Goal: Information Seeking & Learning: Learn about a topic

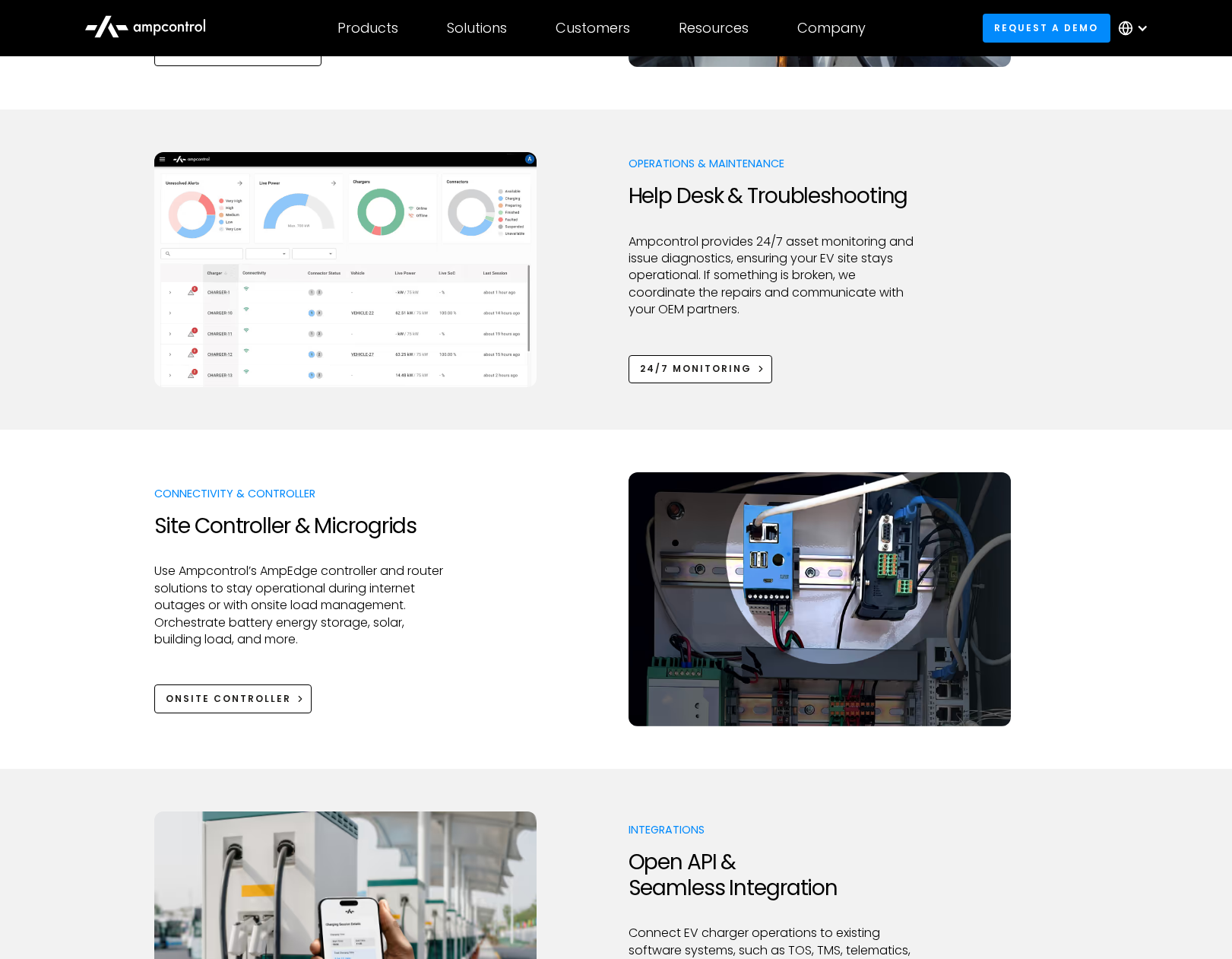
scroll to position [1749, 0]
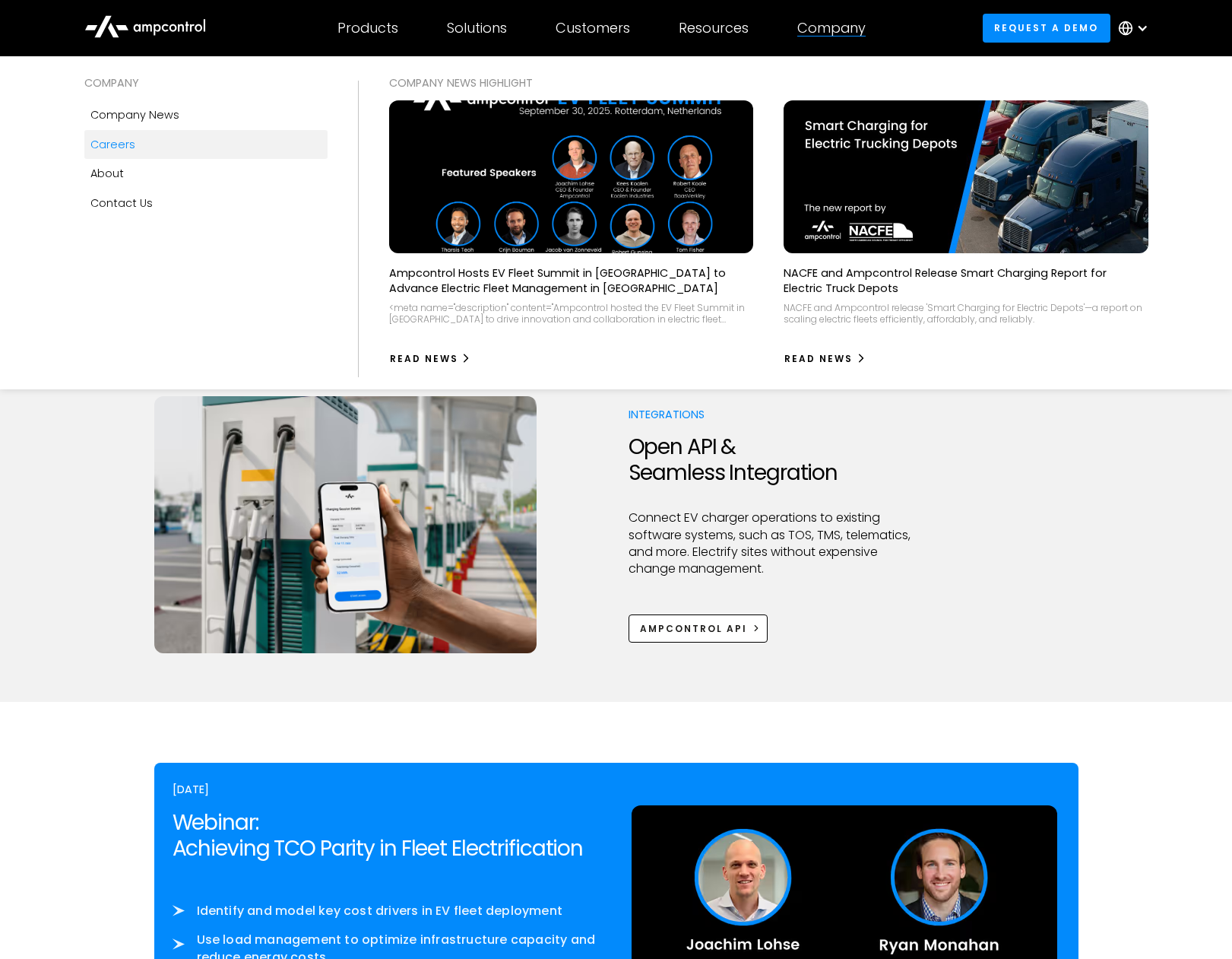
click at [141, 150] on link "Careers" at bounding box center [206, 144] width 243 height 29
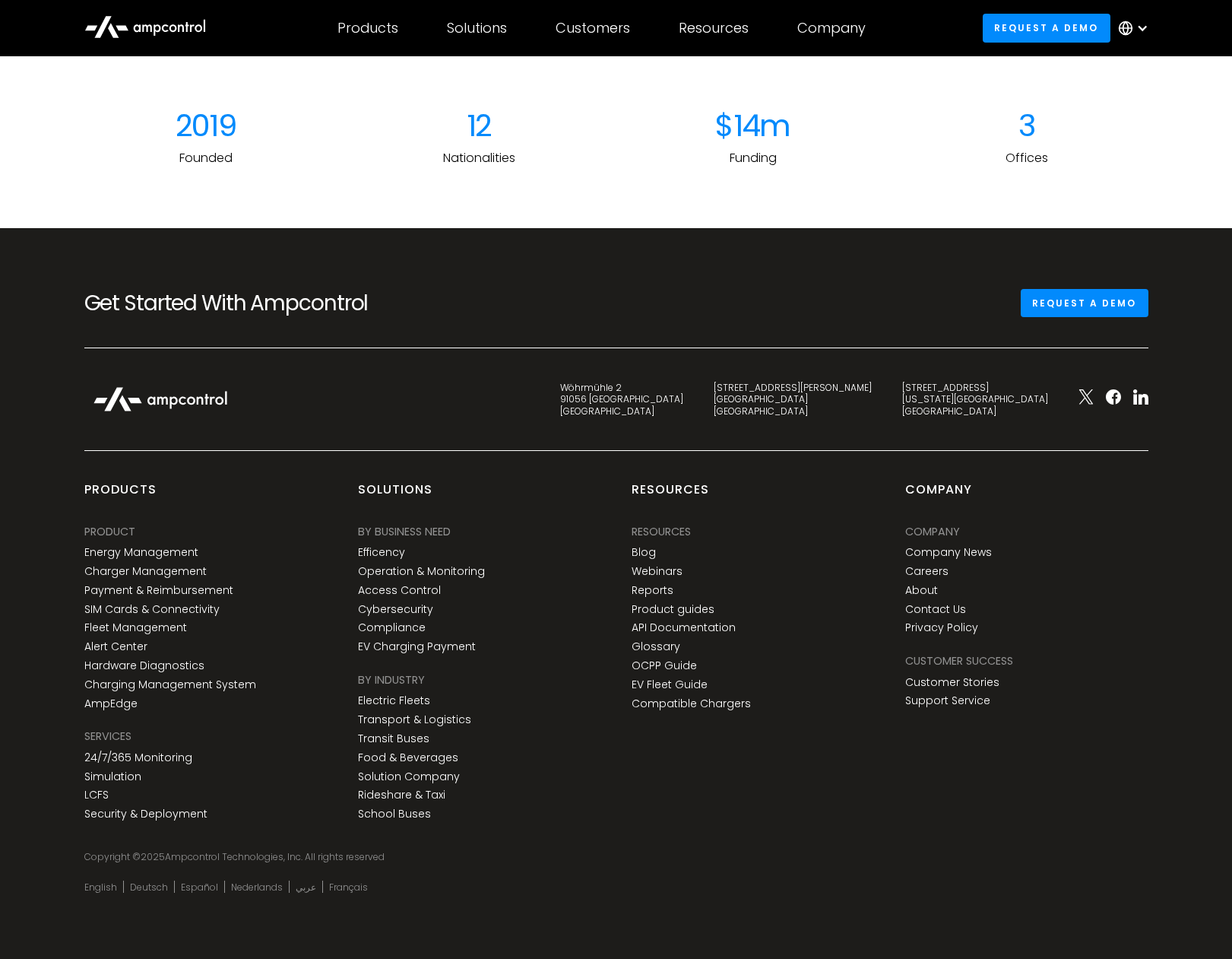
scroll to position [2323, 0]
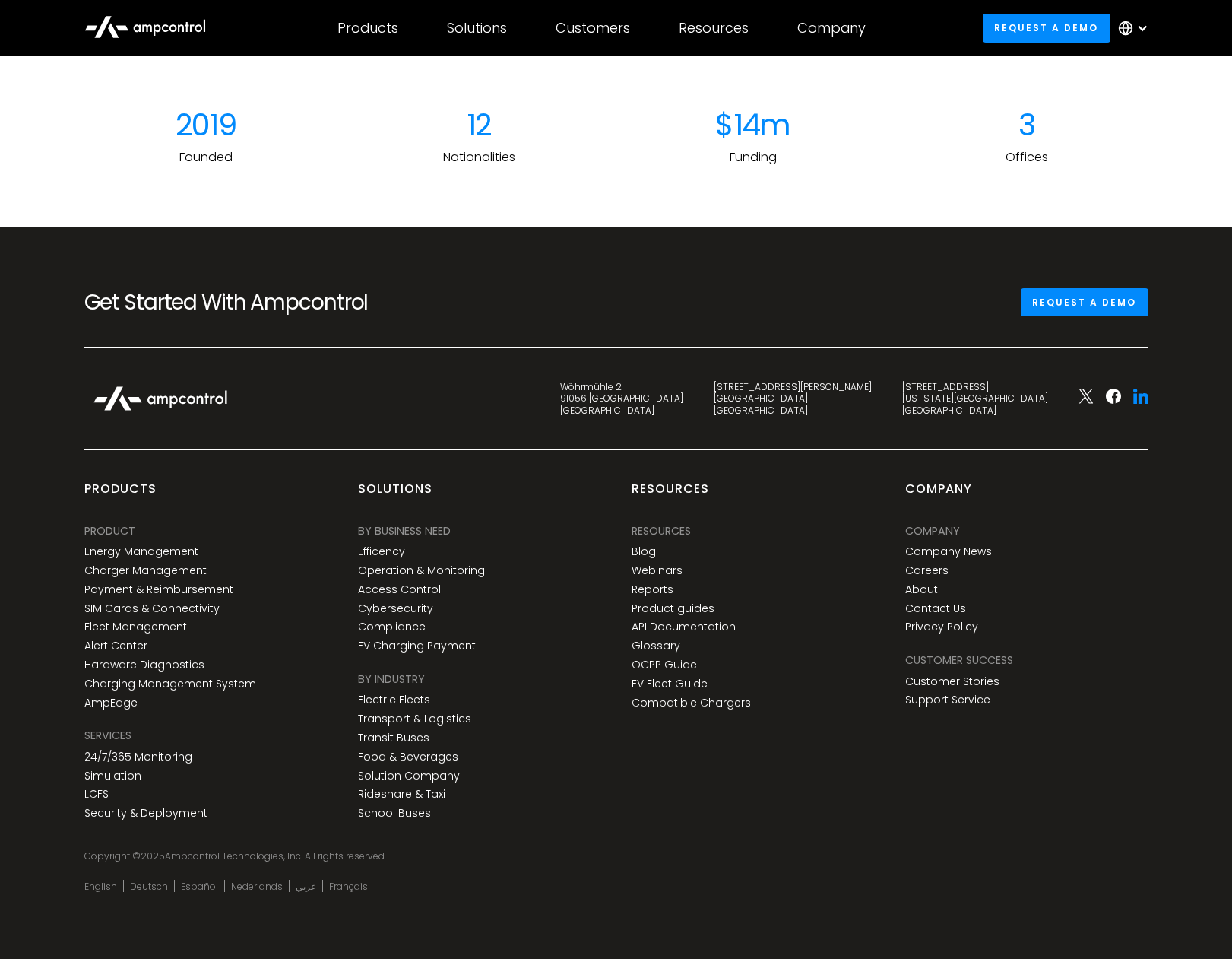
click at [1138, 399] on icon at bounding box center [1141, 396] width 16 height 16
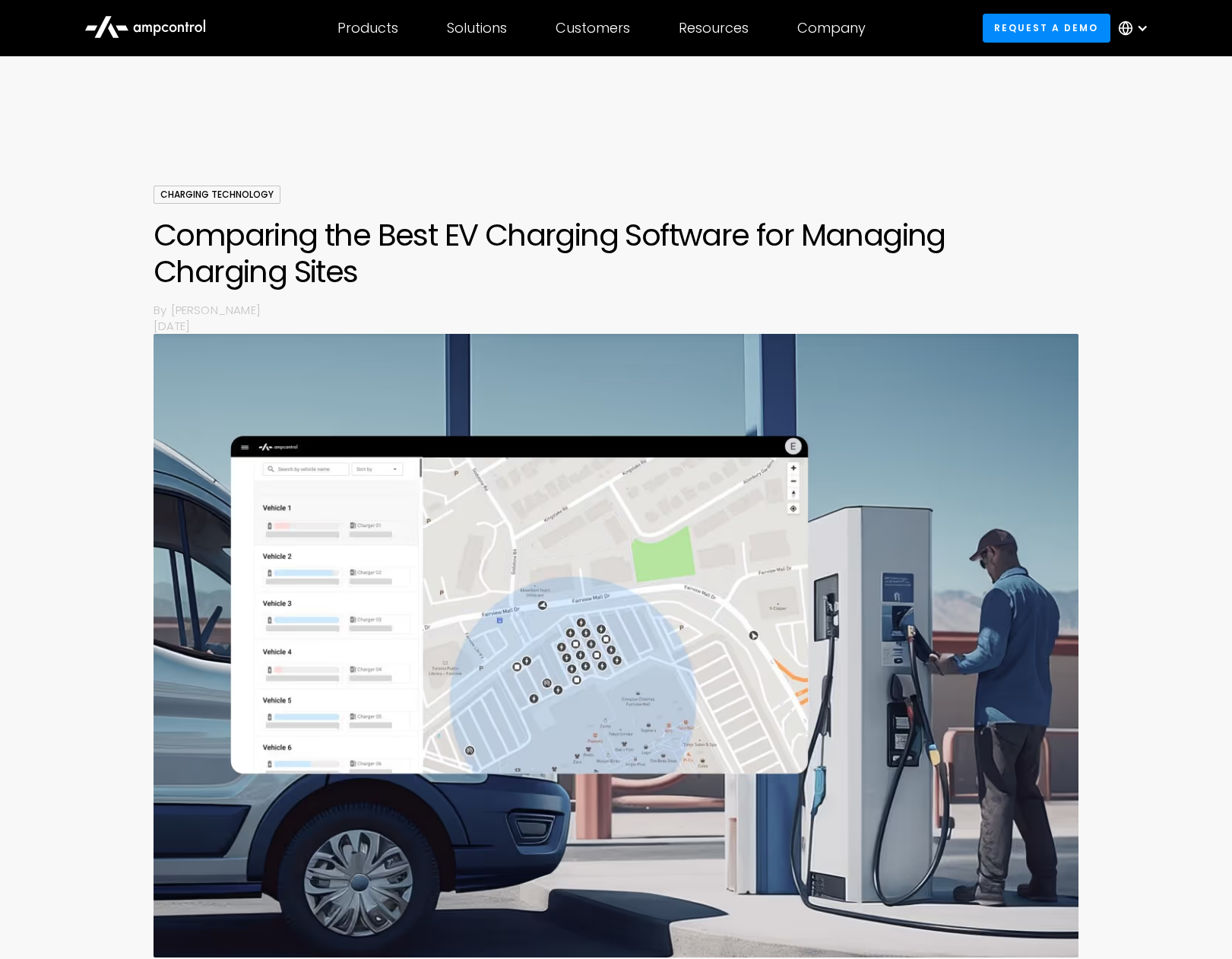
click at [134, 36] on icon at bounding box center [145, 26] width 122 height 37
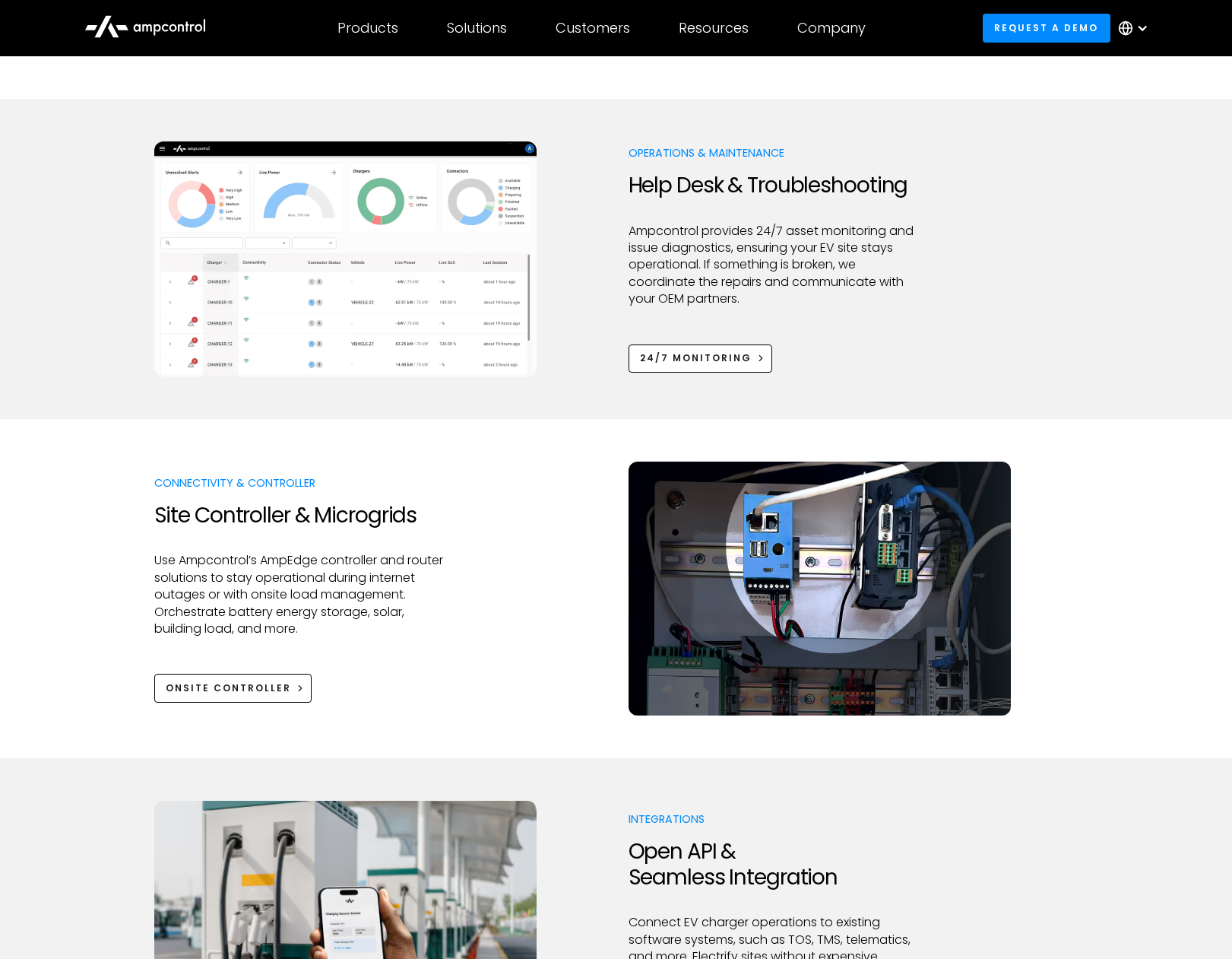
scroll to position [1369, 0]
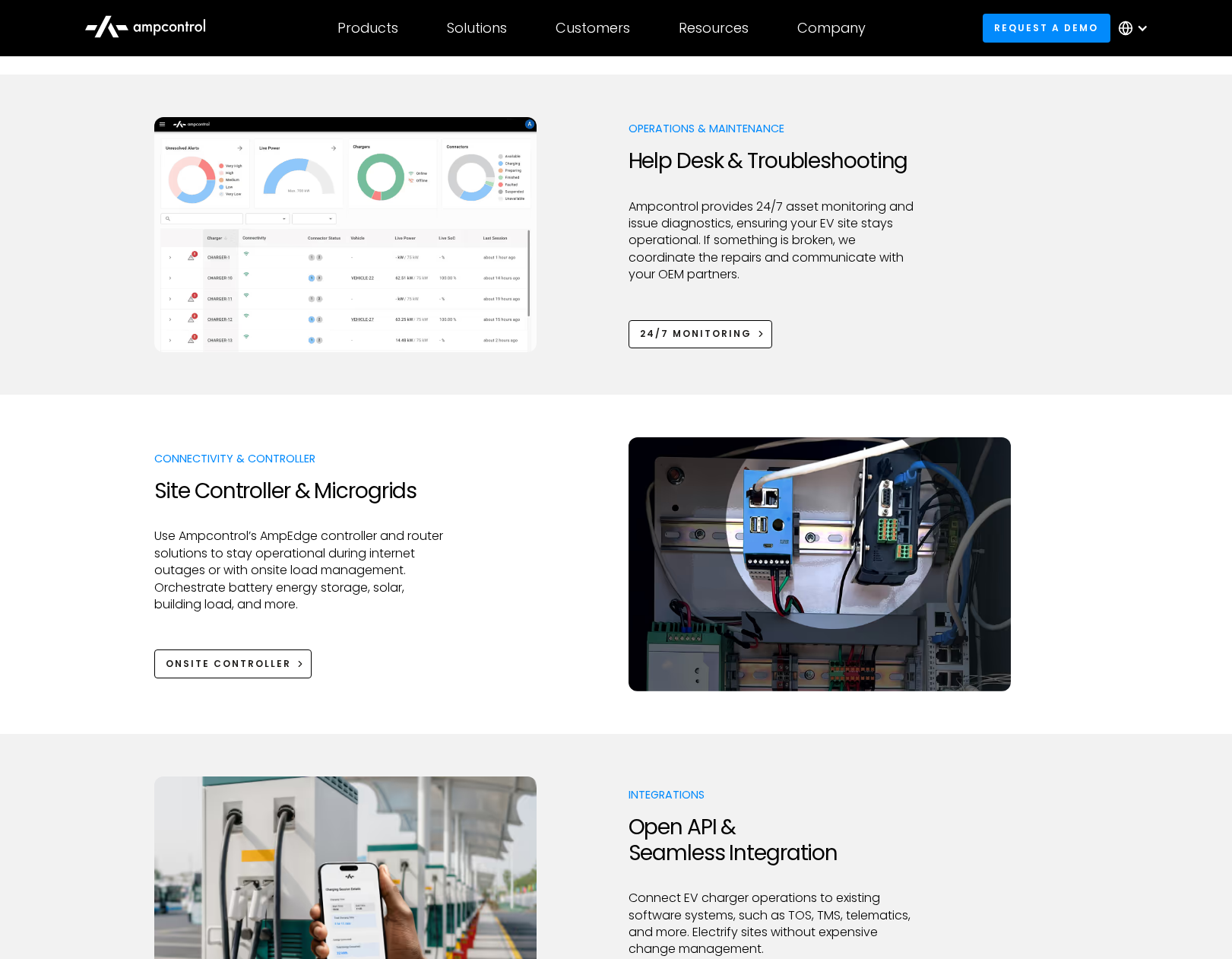
click at [207, 531] on p "Use Ampcontrol’s AmpEdge controller and router solutions to stay operational du…" at bounding box center [301, 570] width 293 height 85
copy p "Ampcontrol’s"
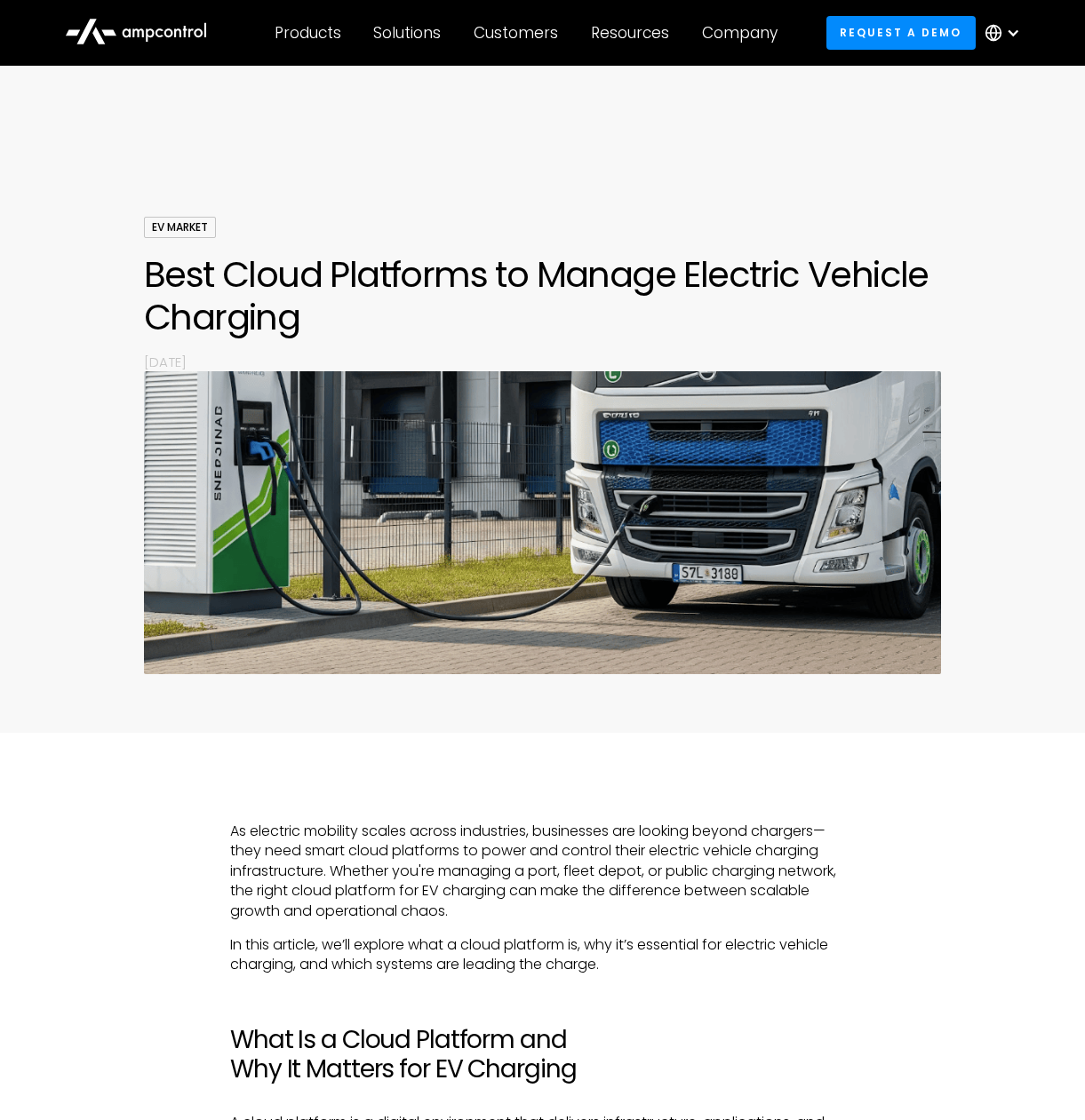
click at [377, 703] on div "EV Market Best Cloud Platforms to Manage Electric Vehicle Charging By [DATE]" at bounding box center [542, 398] width 1085 height 667
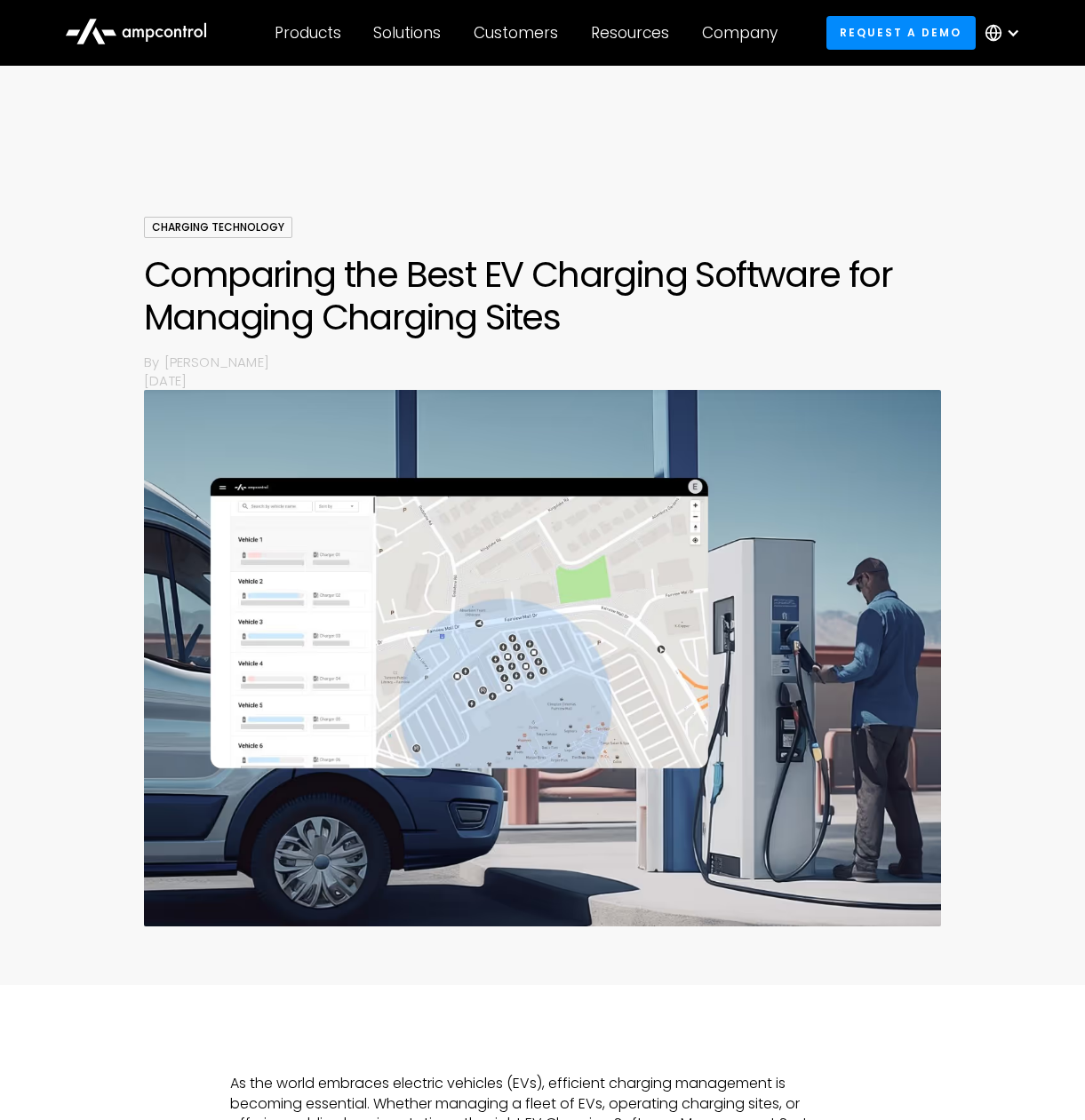
drag, startPoint x: 622, startPoint y: 259, endPoint x: 629, endPoint y: 244, distance: 16.6
click at [622, 259] on h1 "Comparing the Best EV Charging Software for Managing Charging Sites" at bounding box center [542, 296] width 797 height 85
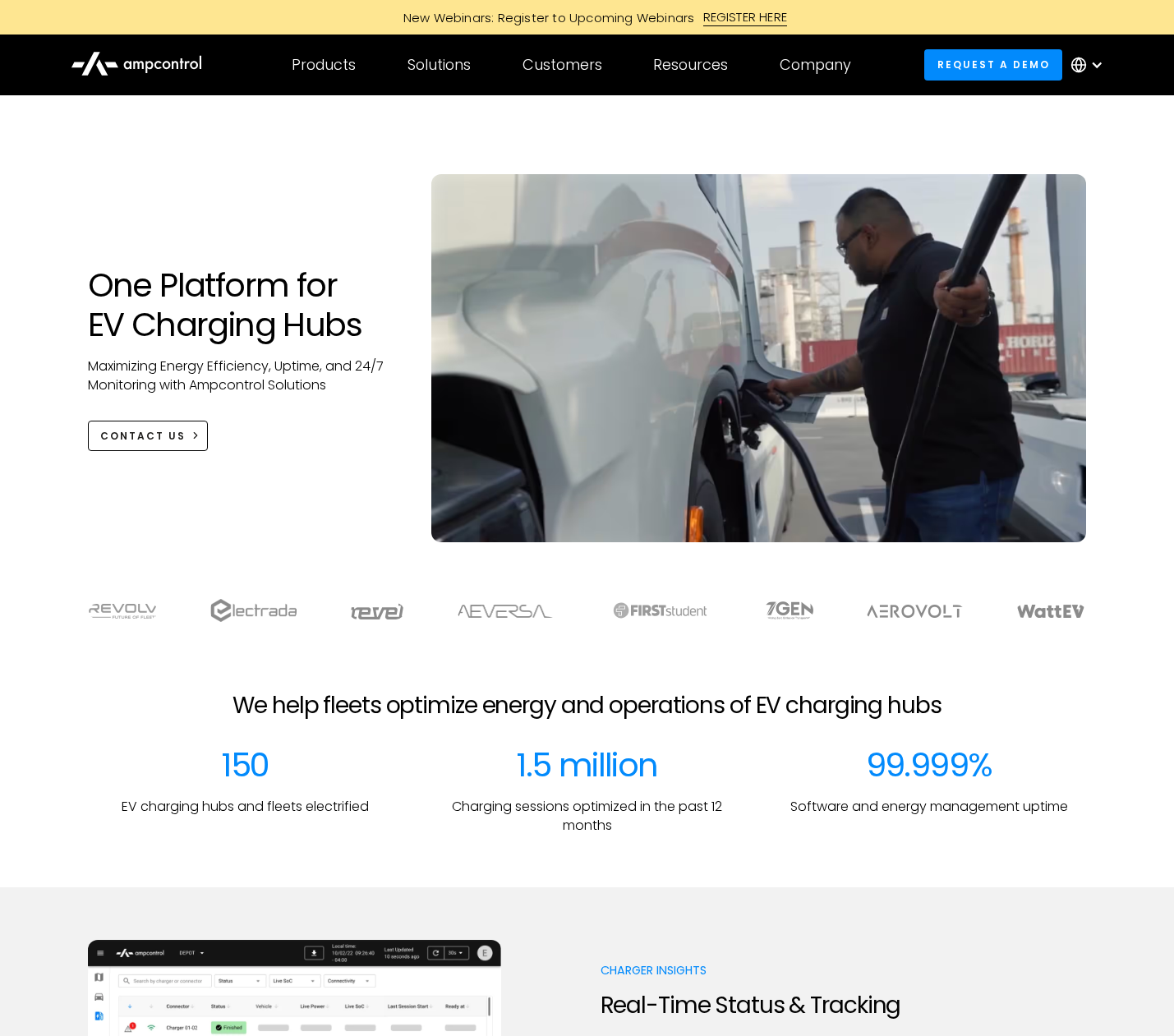
drag, startPoint x: 0, startPoint y: 0, endPoint x: 336, endPoint y: 406, distance: 527.0
click at [336, 406] on div "One Platform for EV Charging Hubs Maximizing Energy Efficiency, Uptime, and 24/…" at bounding box center [244, 358] width 344 height 186
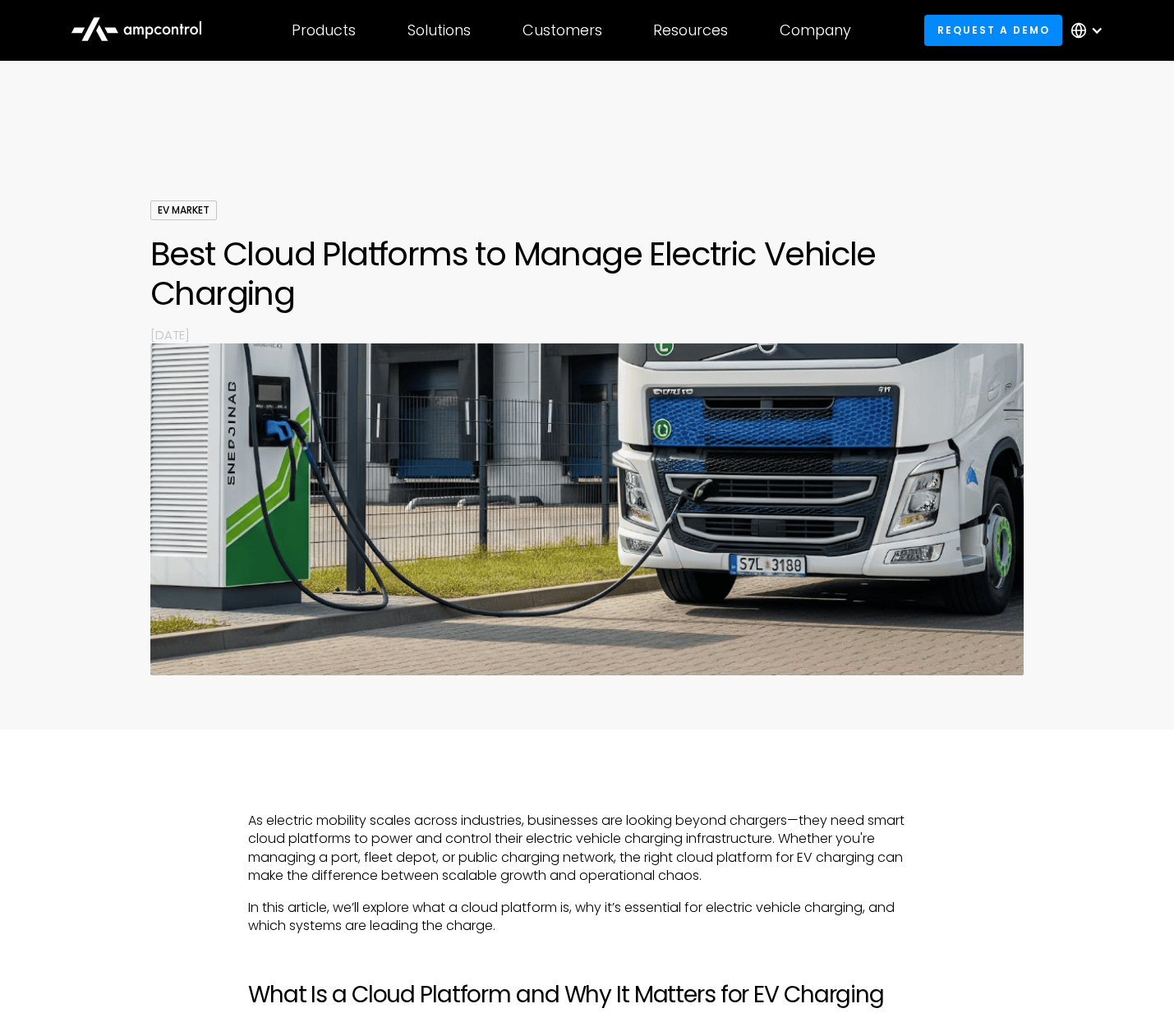
click at [139, 31] on icon at bounding box center [136, 28] width 132 height 39
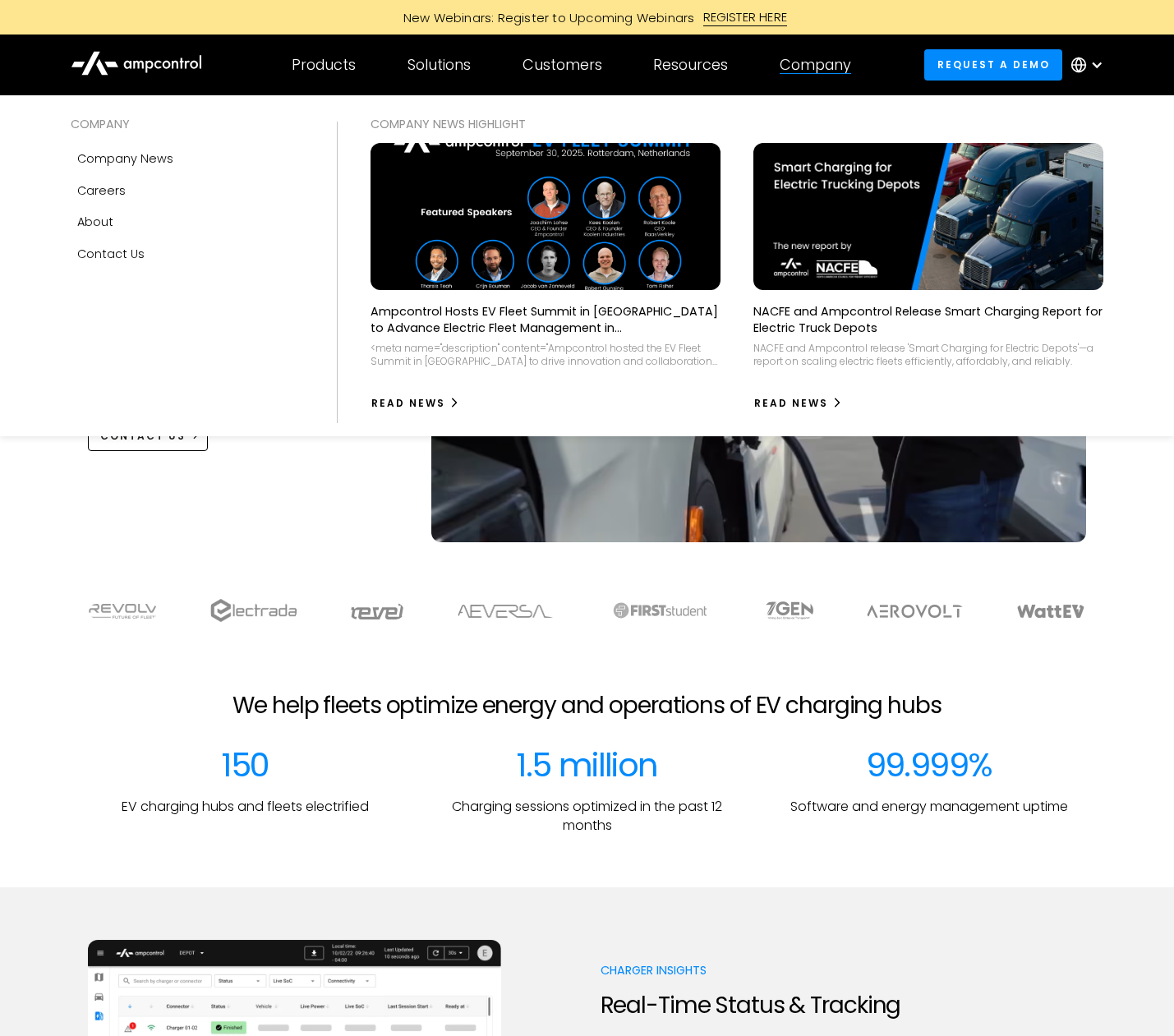
click at [817, 65] on div "Company" at bounding box center [815, 65] width 71 height 18
click at [135, 231] on link "About" at bounding box center [187, 222] width 233 height 31
